Goal: Download file/media

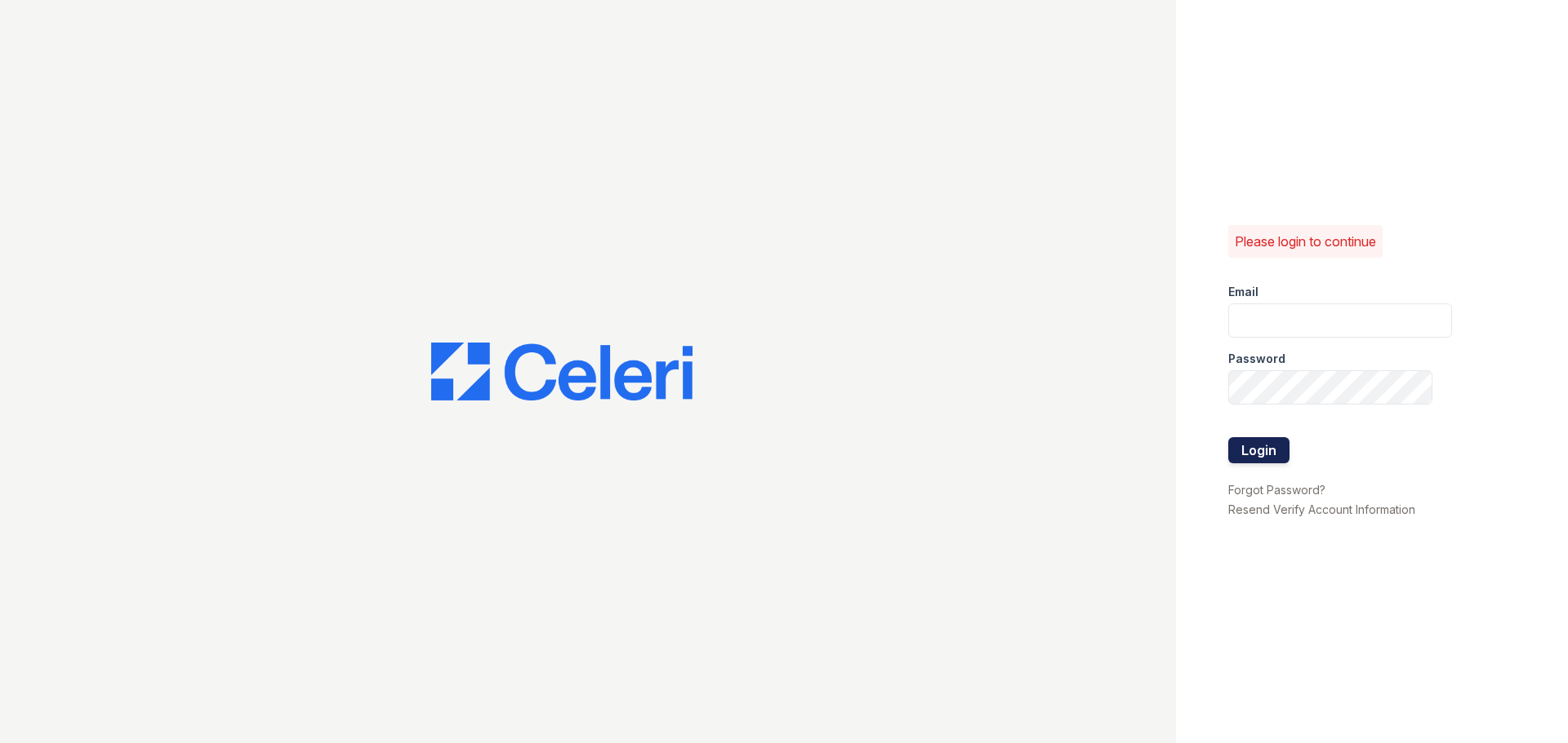
type input "[EMAIL_ADDRESS][DOMAIN_NAME]"
click at [1270, 450] on button "Login" at bounding box center [1258, 450] width 61 height 26
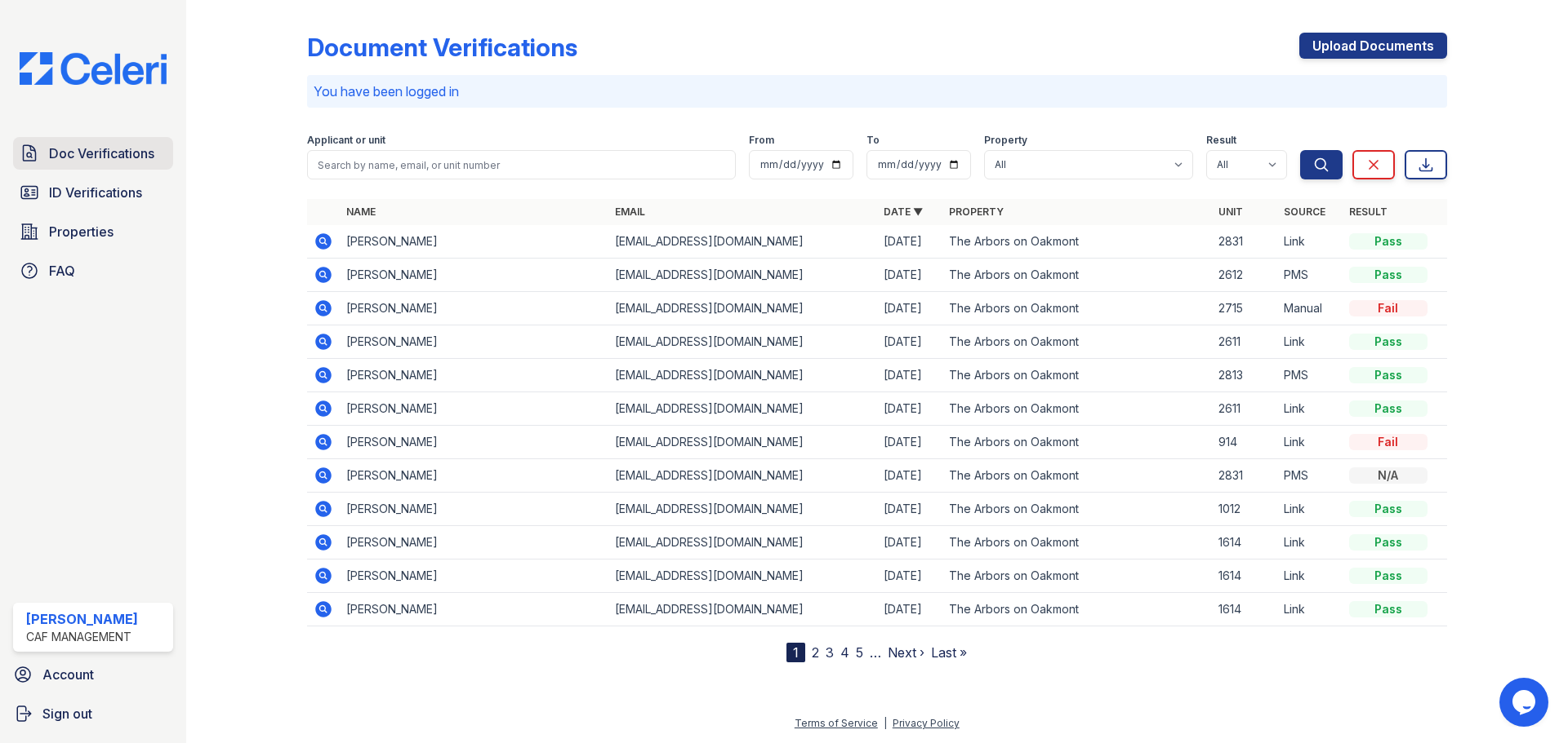
click at [98, 151] on span "Doc Verifications" at bounding box center [102, 154] width 106 height 20
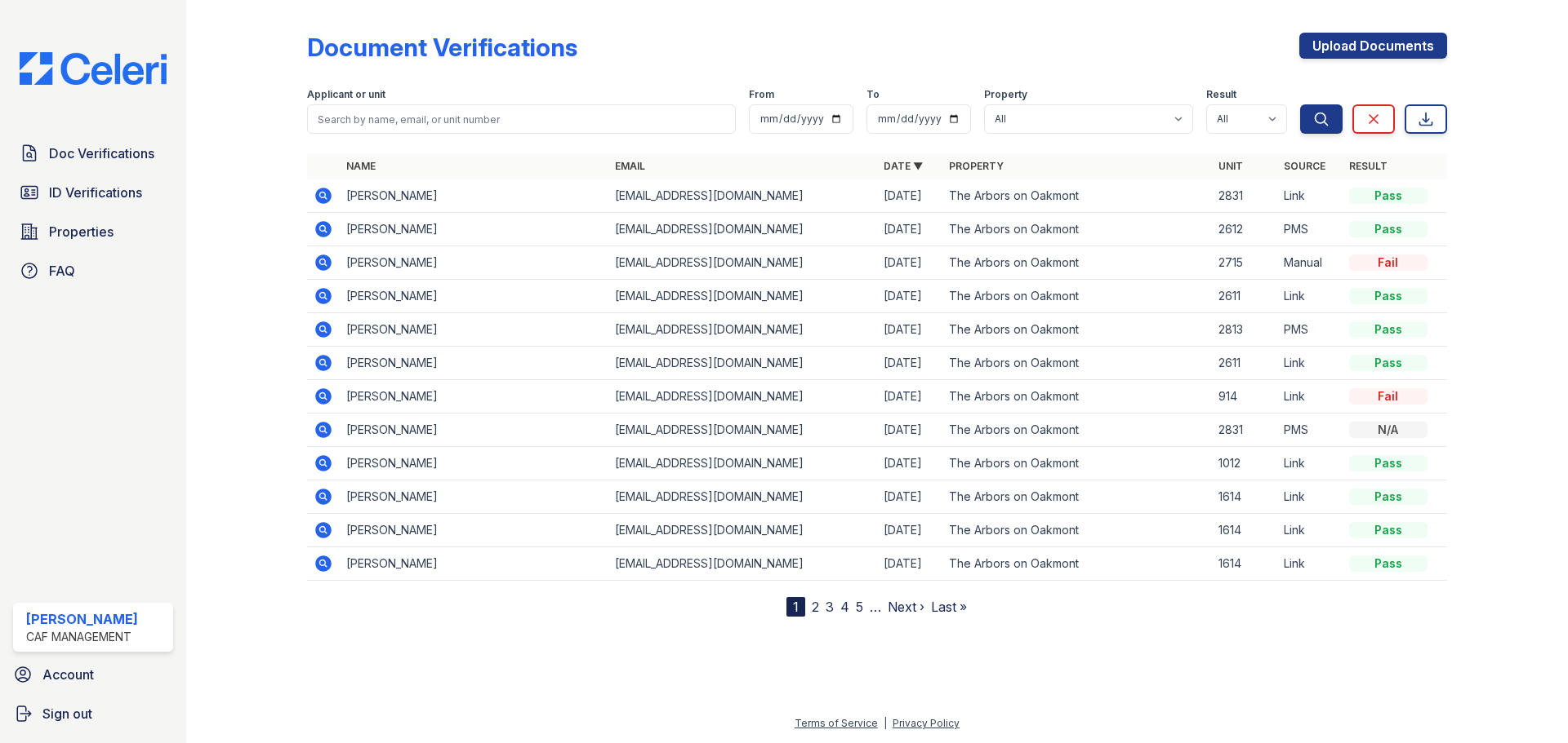
click at [319, 226] on icon at bounding box center [323, 229] width 16 height 16
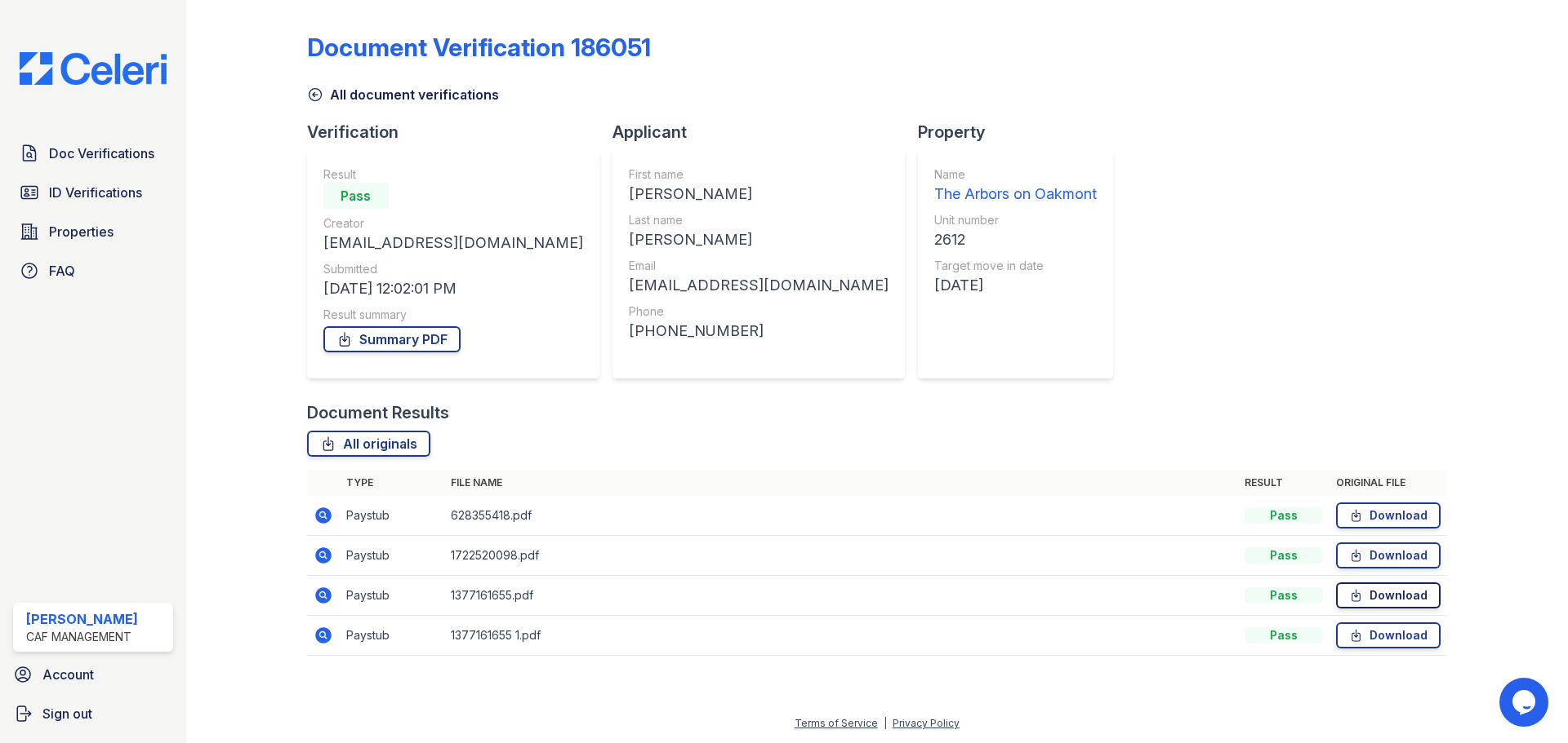
click at [1399, 590] on link "Download" at bounding box center [1388, 595] width 105 height 26
click at [1407, 634] on link "Download" at bounding box center [1388, 636] width 105 height 26
